Goal: Task Accomplishment & Management: Complete application form

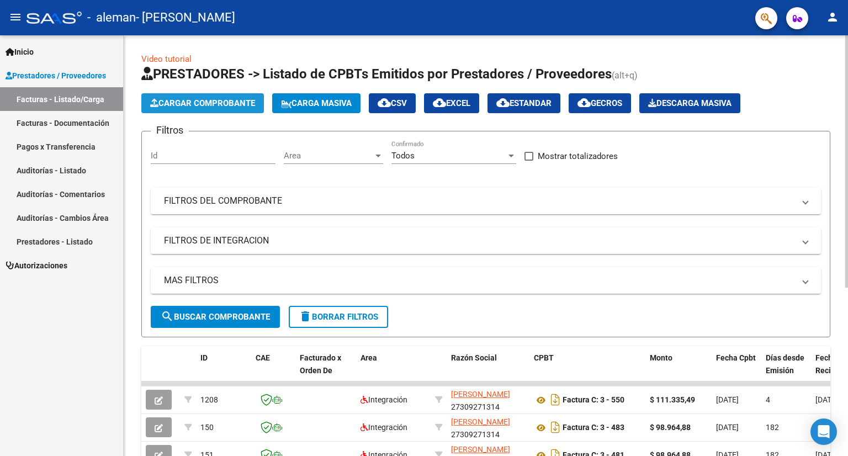
click at [205, 100] on span "Cargar Comprobante" at bounding box center [202, 103] width 105 height 10
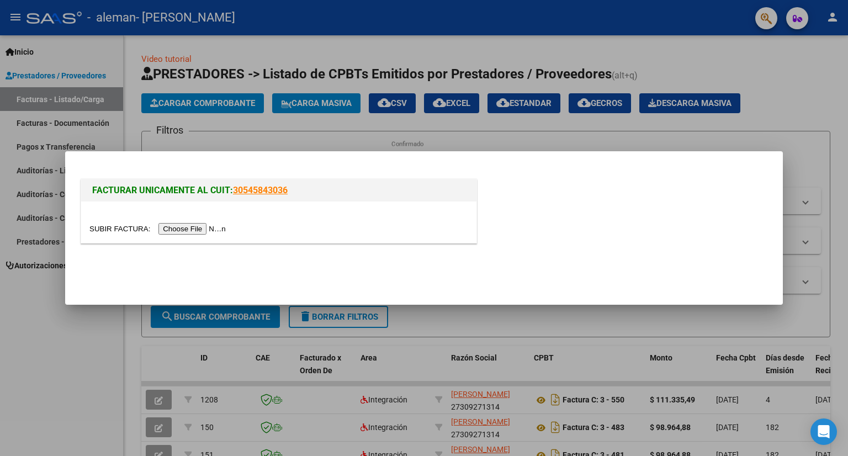
click at [211, 230] on input "file" at bounding box center [159, 229] width 140 height 12
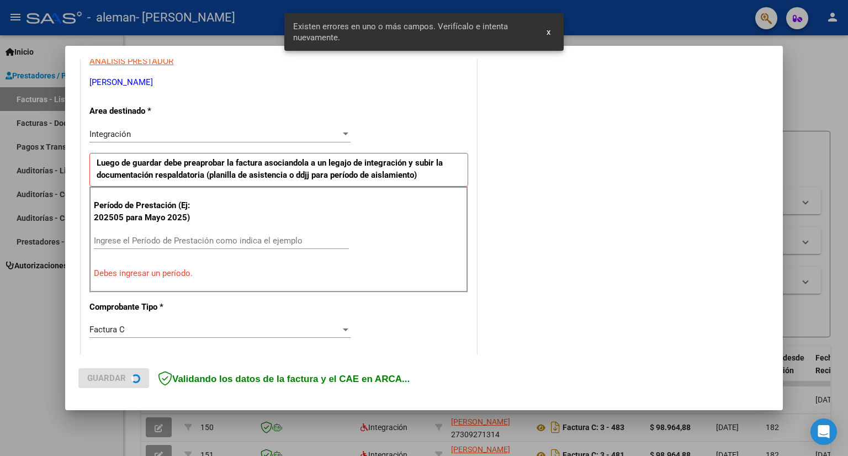
scroll to position [214, 0]
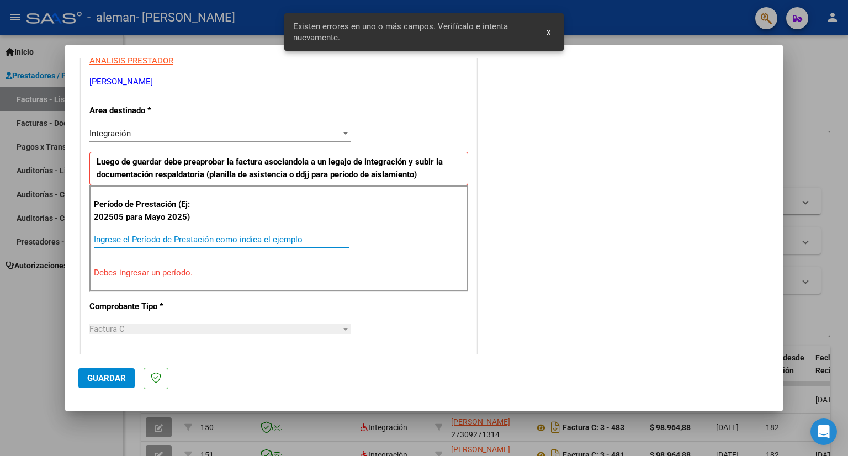
click at [132, 237] on input "Ingrese el Período de Prestación como indica el ejemplo" at bounding box center [221, 240] width 255 height 10
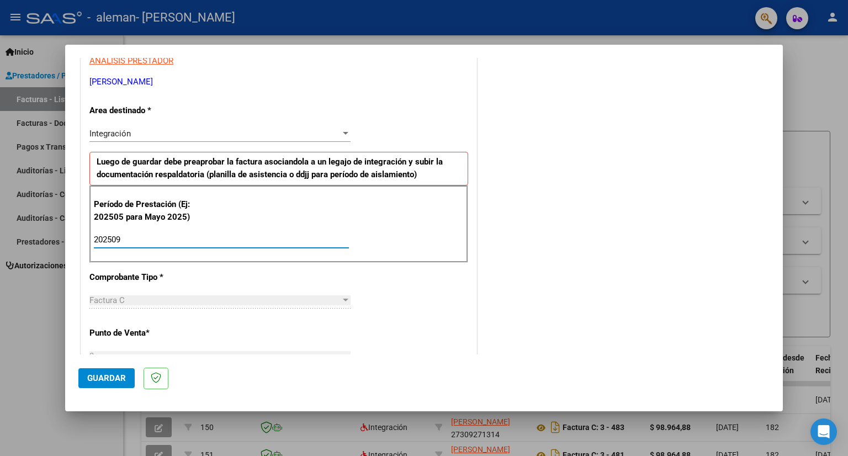
type input "202509"
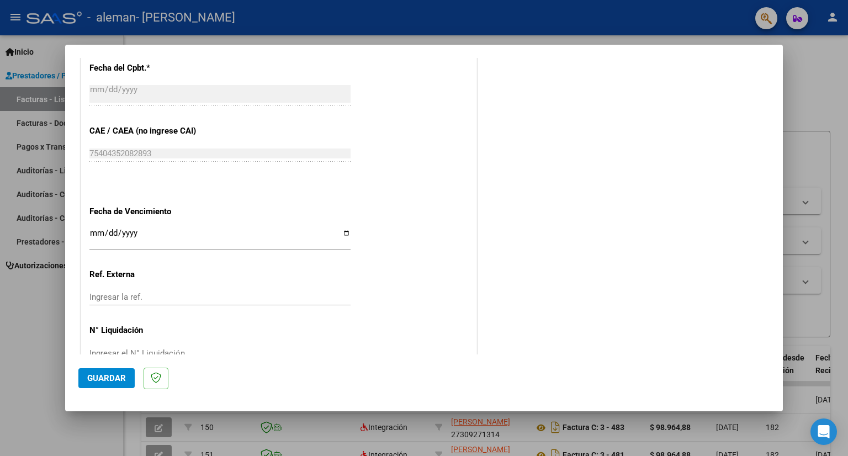
scroll to position [674, 0]
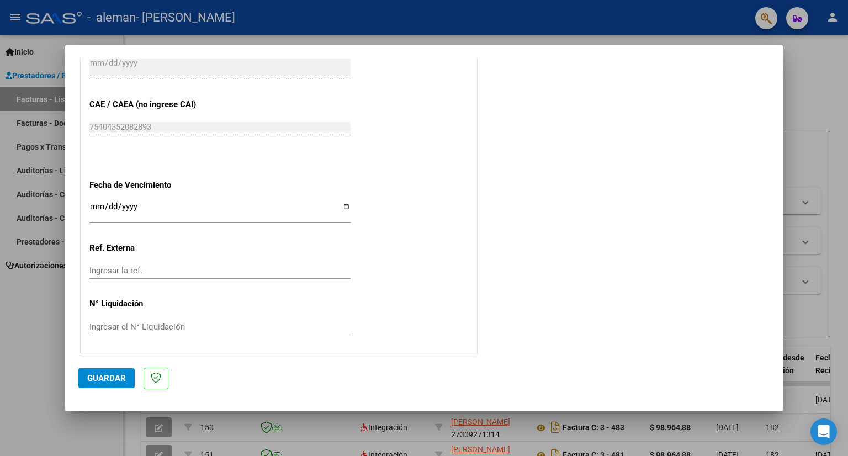
click at [94, 202] on input "Ingresar la fecha" at bounding box center [219, 211] width 261 height 18
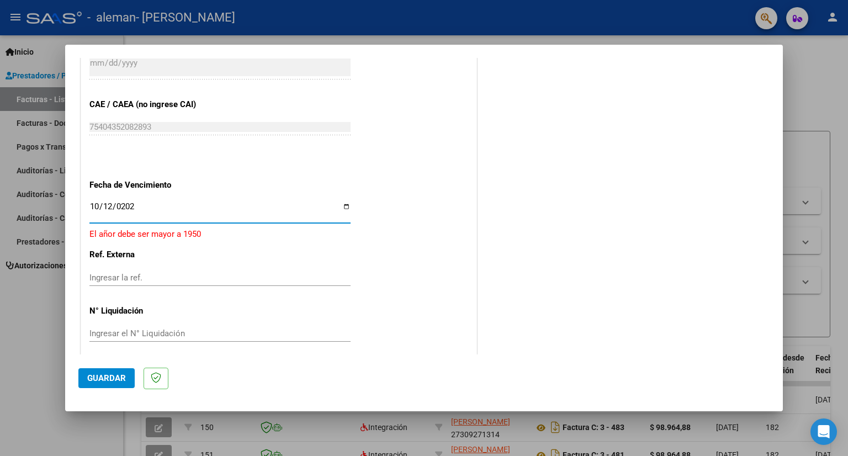
type input "[DATE]"
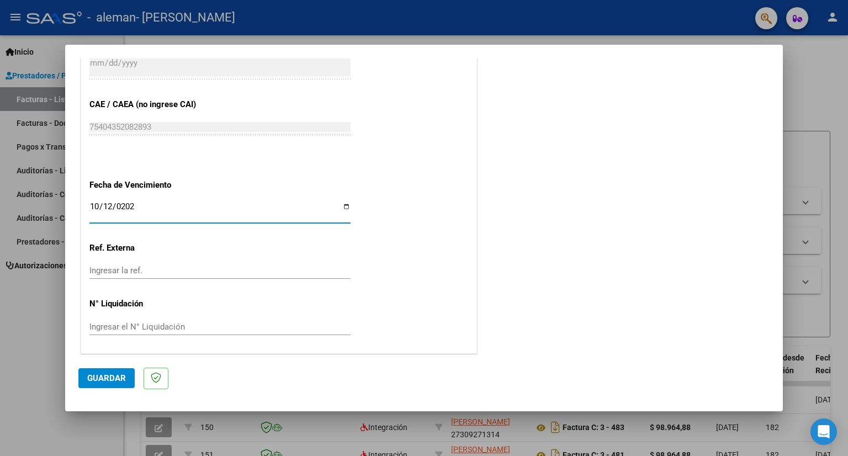
click at [113, 376] on span "Guardar" at bounding box center [106, 378] width 39 height 10
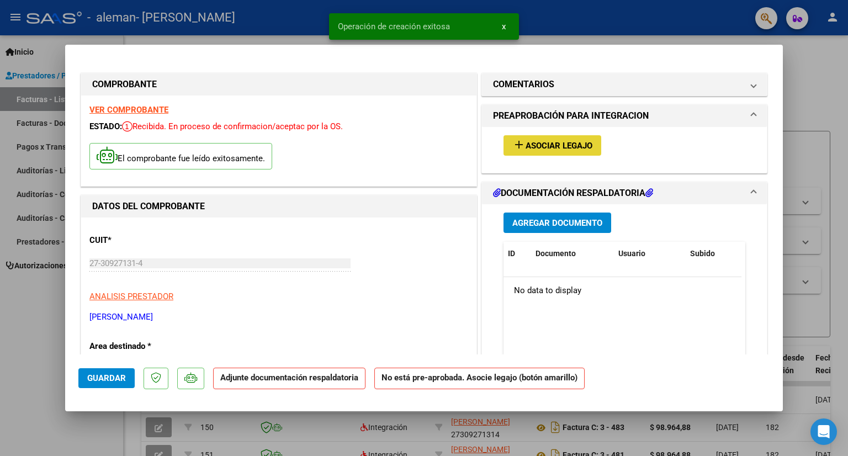
click at [528, 143] on span "Asociar Legajo" at bounding box center [559, 146] width 67 height 10
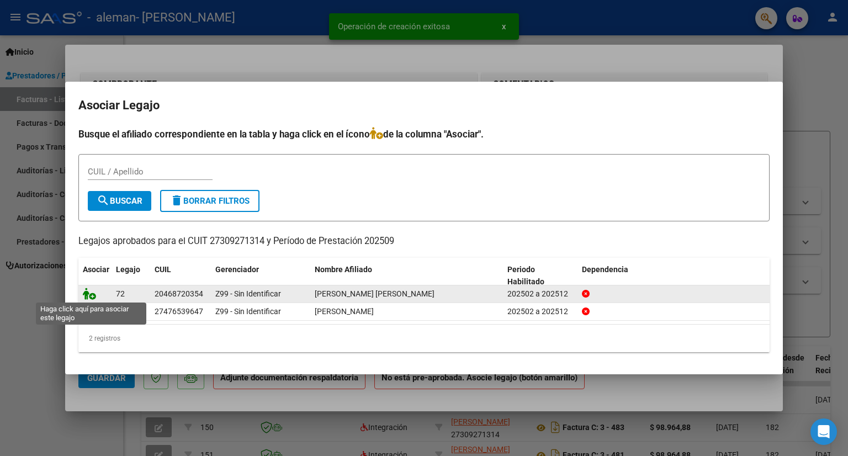
click at [90, 294] on icon at bounding box center [89, 294] width 13 height 12
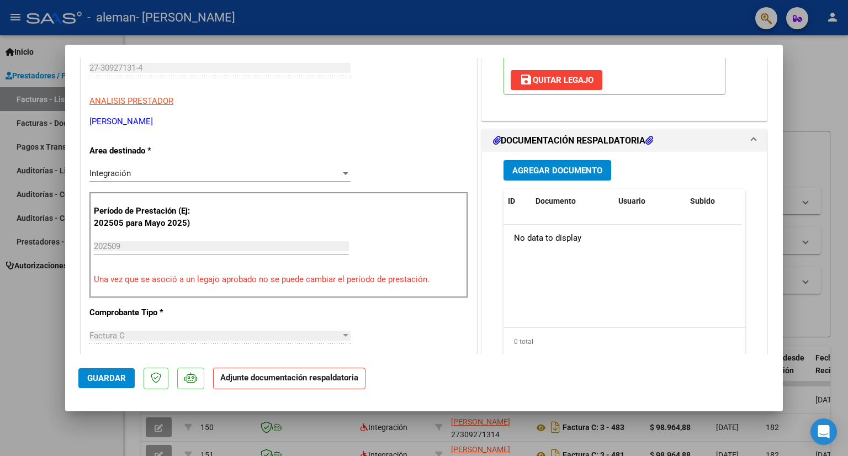
scroll to position [197, 0]
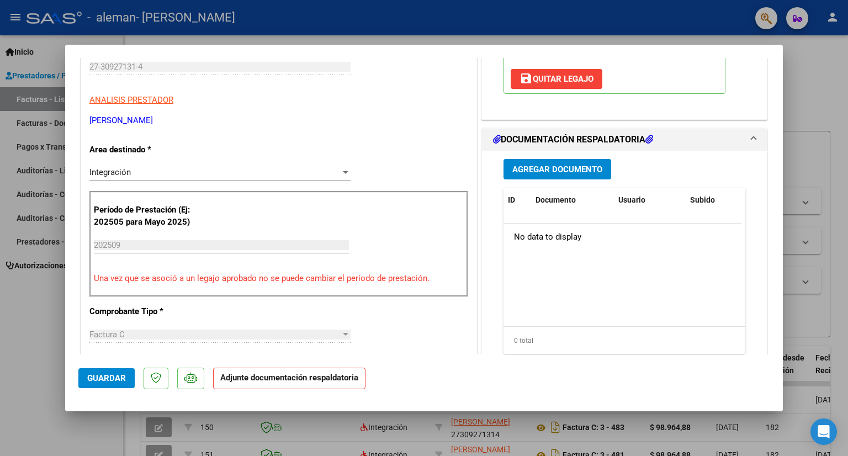
click at [553, 174] on span "Agregar Documento" at bounding box center [557, 170] width 90 height 10
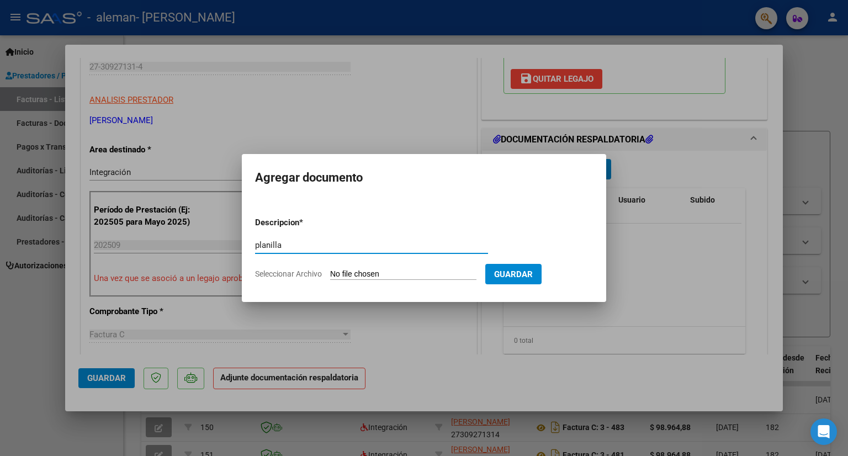
type input "planilla"
click at [353, 269] on app-file-uploader "Seleccionar Archivo" at bounding box center [370, 274] width 230 height 10
click at [363, 270] on input "Seleccionar Archivo" at bounding box center [403, 274] width 146 height 10
type input "C:\fakepath\Imagen de WhatsApp [DATE] a las 19.56.15_6e5ce1ce.jpg"
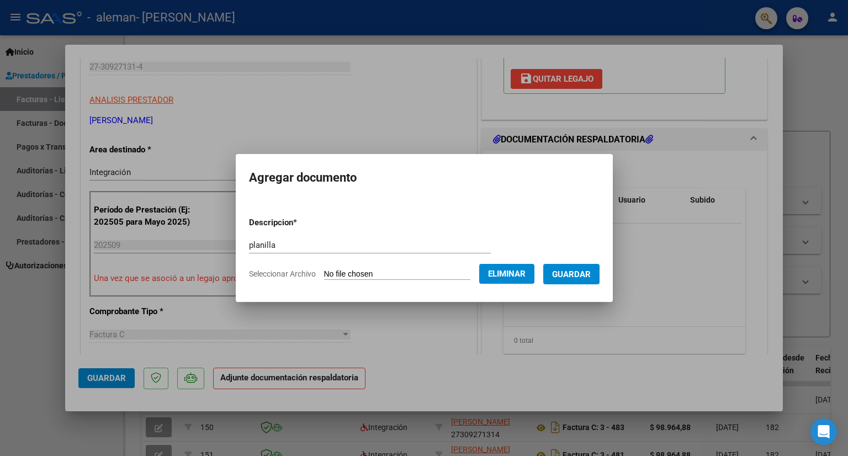
click at [580, 277] on span "Guardar" at bounding box center [571, 274] width 39 height 10
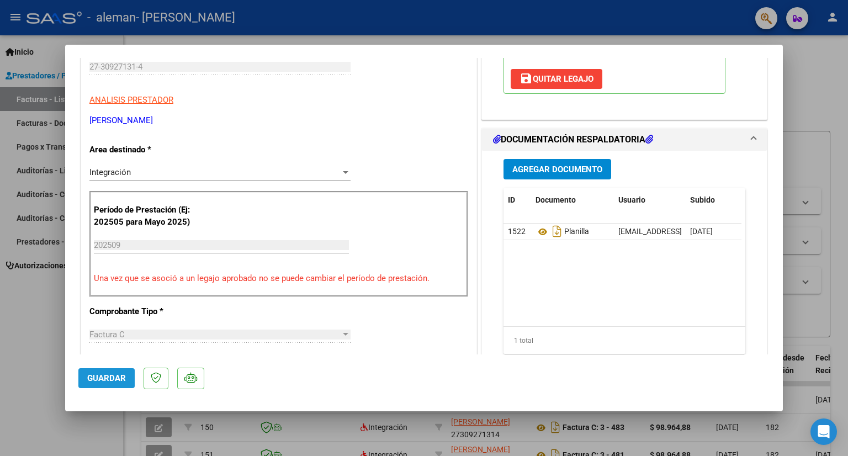
click at [106, 374] on span "Guardar" at bounding box center [106, 378] width 39 height 10
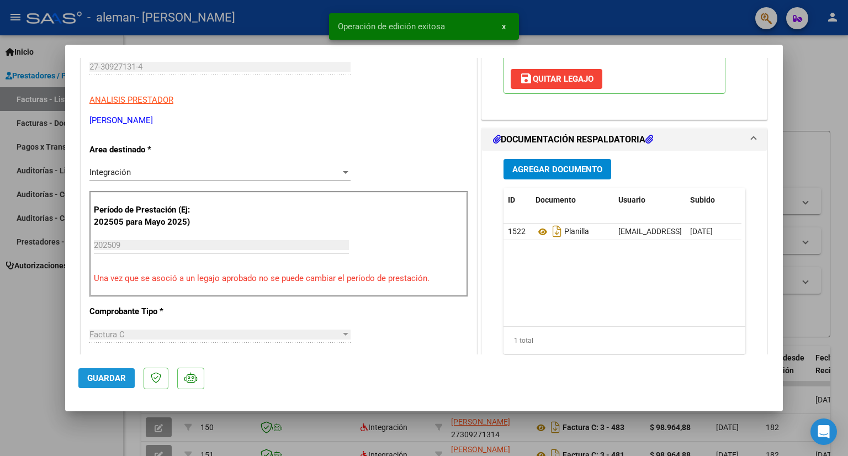
click at [106, 374] on span "Guardar" at bounding box center [106, 378] width 39 height 10
